Goal: Task Accomplishment & Management: Use online tool/utility

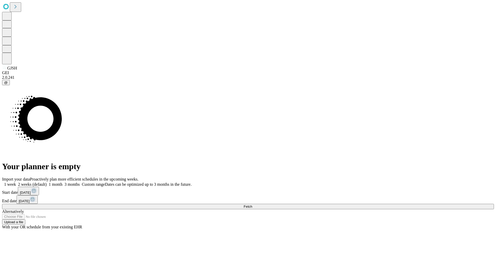
click at [252, 205] on span "Fetch" at bounding box center [248, 207] width 9 height 4
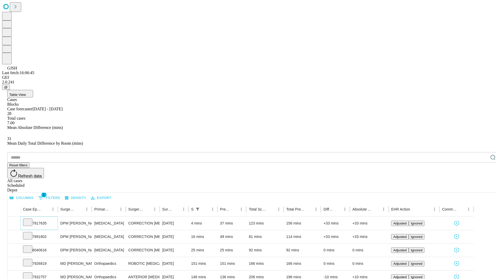
click at [30, 219] on icon at bounding box center [27, 221] width 5 height 5
